Goal: Communication & Community: Connect with others

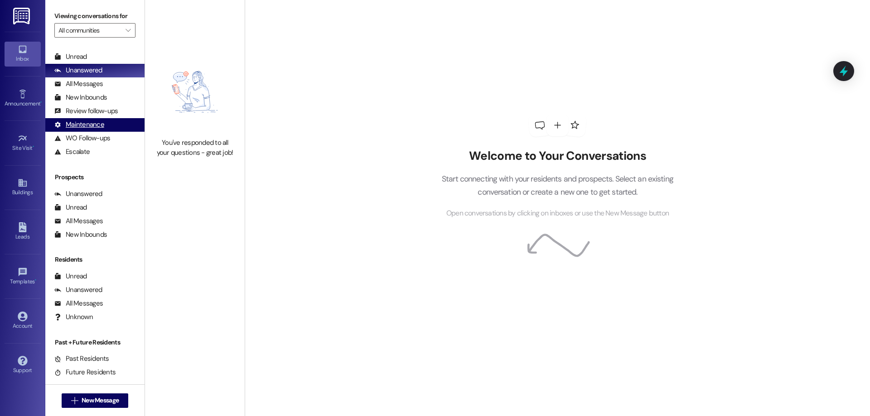
scroll to position [29, 0]
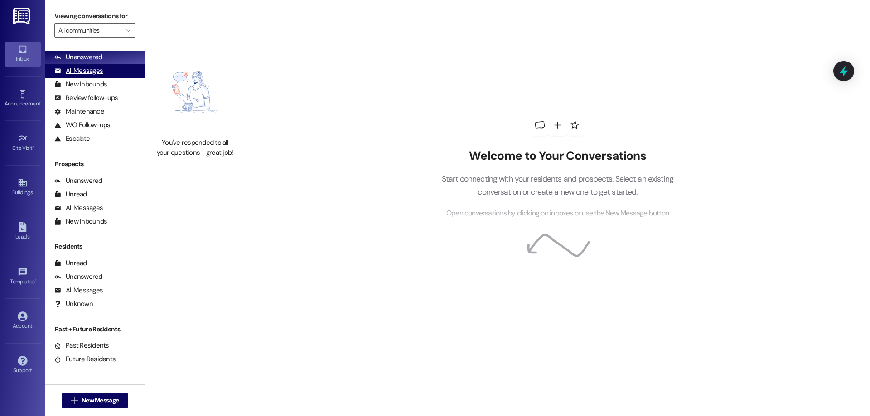
click at [101, 72] on div "All Messages" at bounding box center [78, 71] width 48 height 10
click at [111, 53] on div "Unanswered (0)" at bounding box center [94, 58] width 99 height 14
click at [112, 75] on div "All Messages (undefined)" at bounding box center [94, 71] width 99 height 14
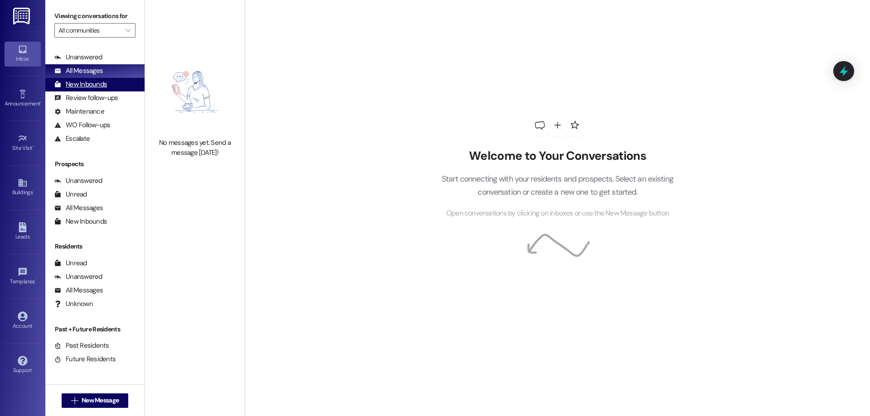
click at [113, 83] on div "New Inbounds (0)" at bounding box center [94, 85] width 99 height 14
click at [113, 75] on div "All Messages (undefined)" at bounding box center [94, 71] width 99 height 14
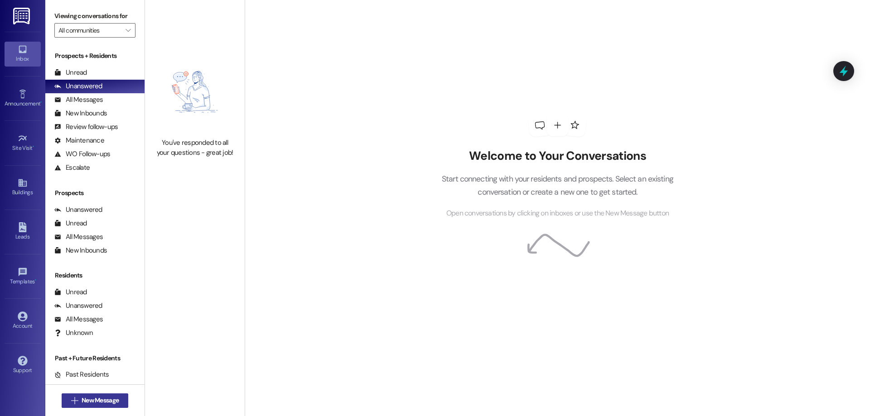
click at [95, 404] on span "New Message" at bounding box center [100, 401] width 37 height 10
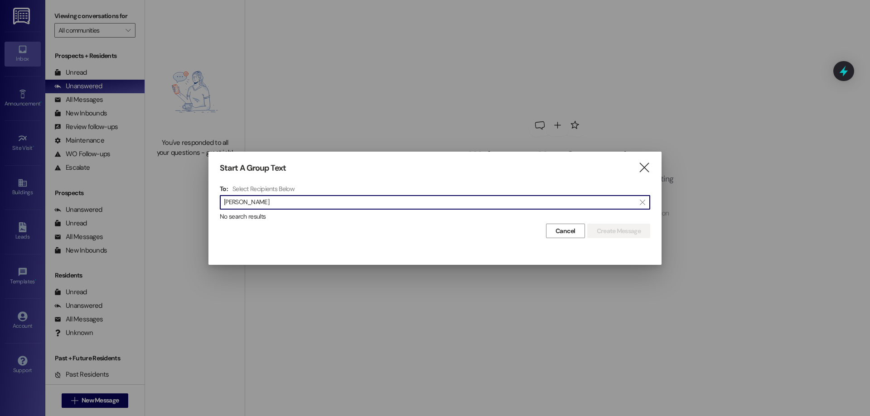
type input "[PERSON_NAME]"
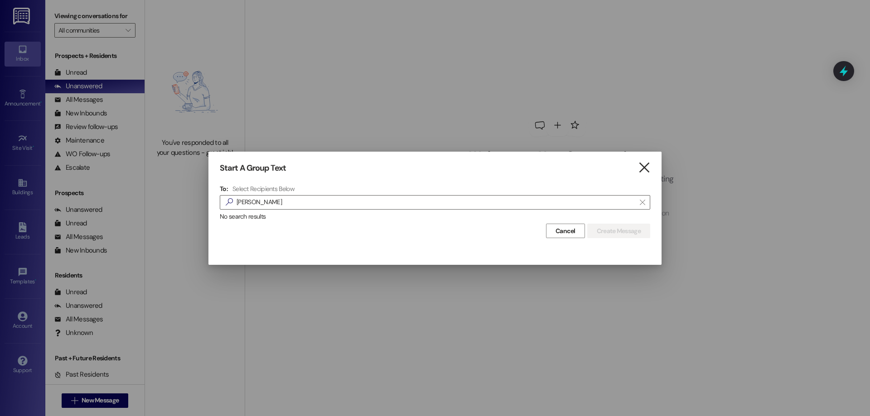
click at [643, 163] on icon "" at bounding box center [644, 168] width 12 height 10
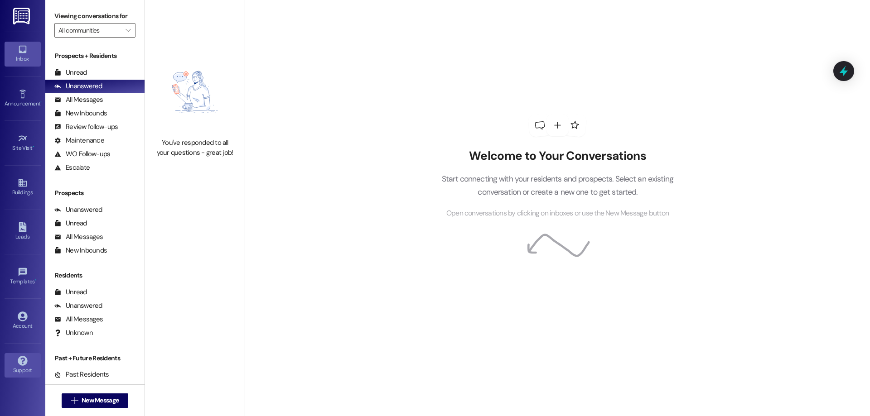
click at [25, 361] on icon at bounding box center [23, 361] width 10 height 10
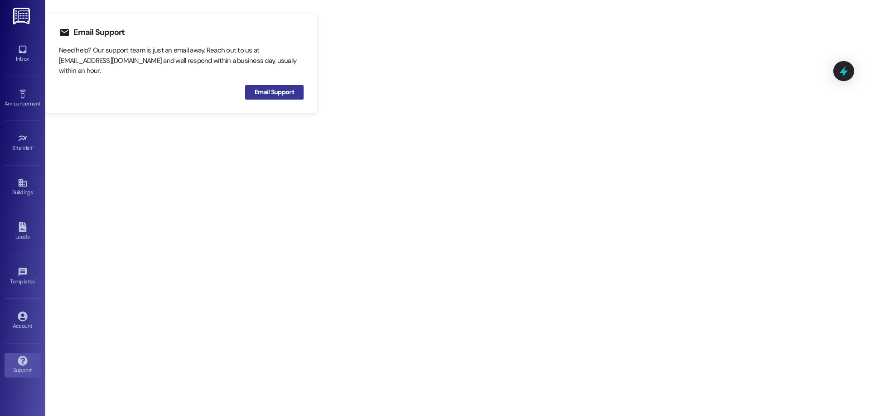
click at [290, 94] on span "Email Support" at bounding box center [274, 92] width 39 height 10
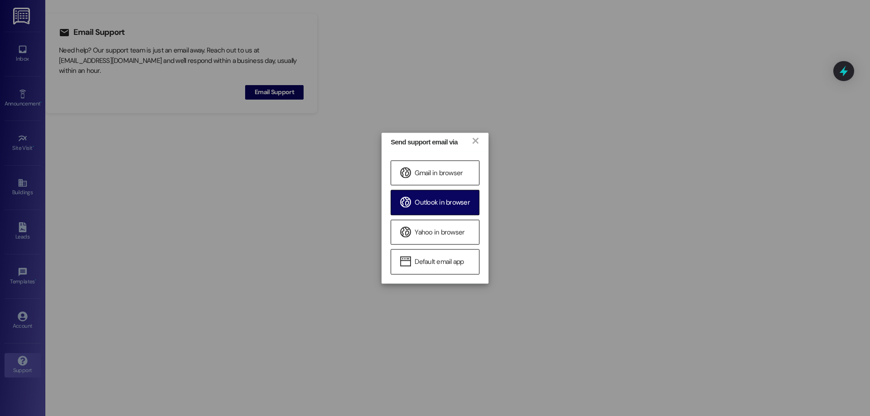
click at [433, 202] on span "Outlook in browser" at bounding box center [442, 203] width 55 height 10
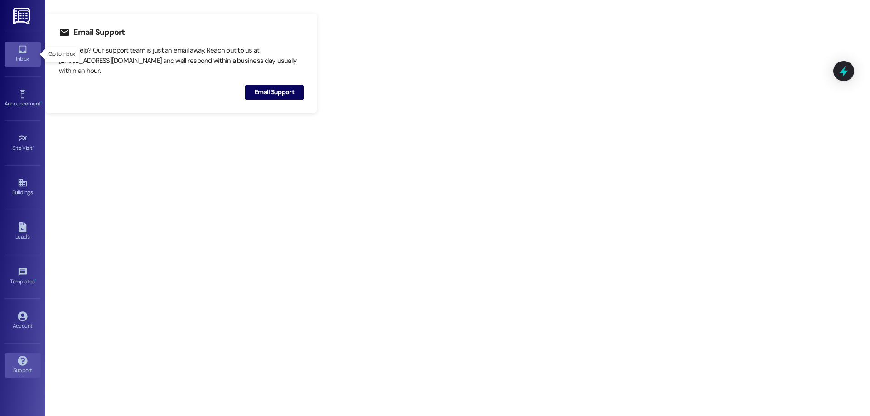
click at [36, 57] on div "Inbox" at bounding box center [22, 58] width 45 height 9
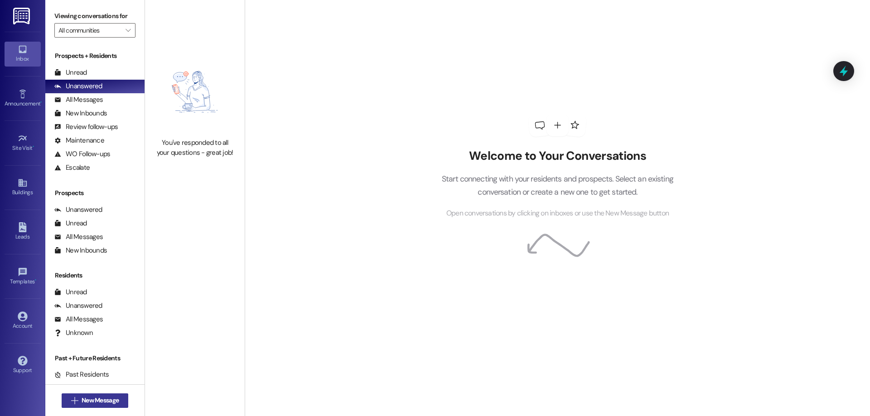
click at [97, 400] on span "New Message" at bounding box center [100, 401] width 37 height 10
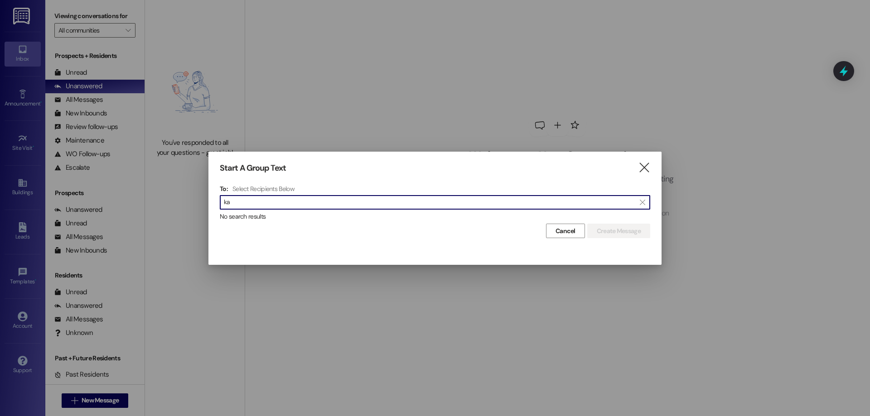
type input "k"
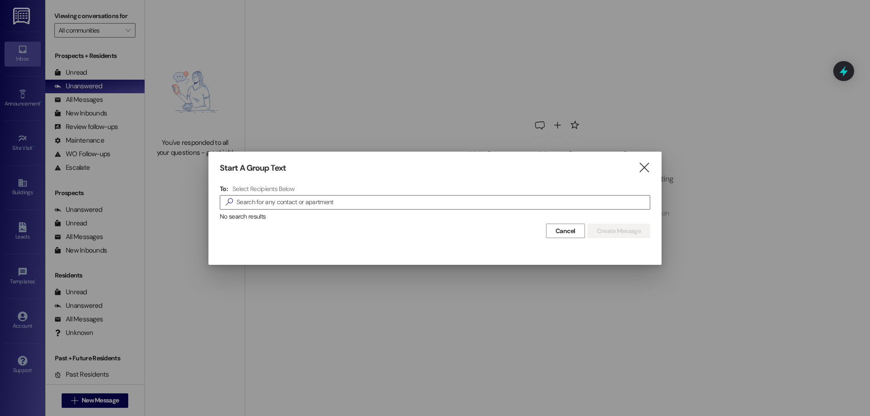
click at [638, 159] on div "Start A Group Text  To: Select Recipients Below  No search results Cancel Cre…" at bounding box center [434, 201] width 453 height 98
click at [644, 165] on icon "" at bounding box center [644, 168] width 12 height 10
